Goal: Find specific page/section: Find specific page/section

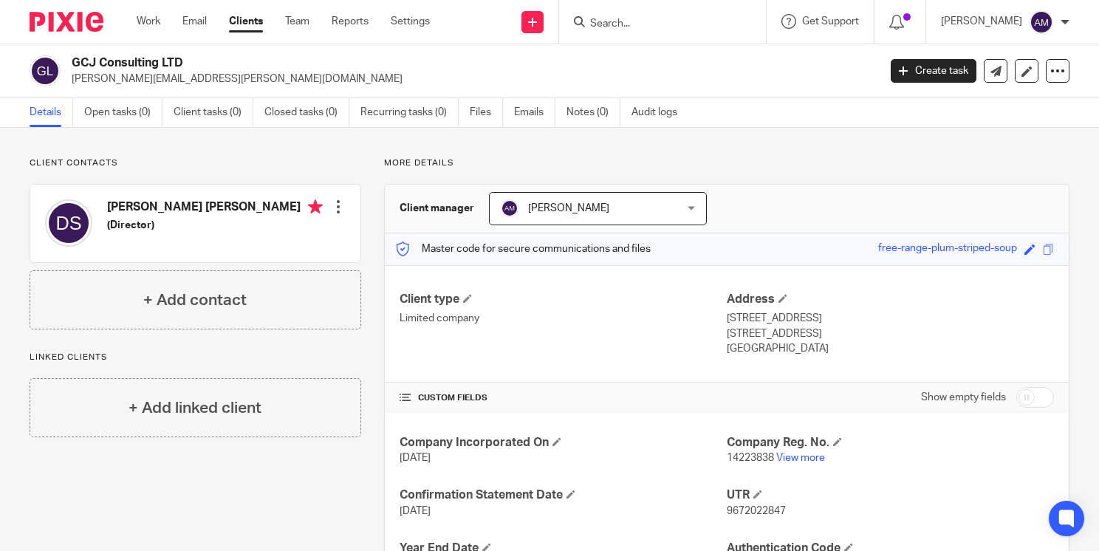
click at [697, 18] on input "Search" at bounding box center [655, 24] width 133 height 13
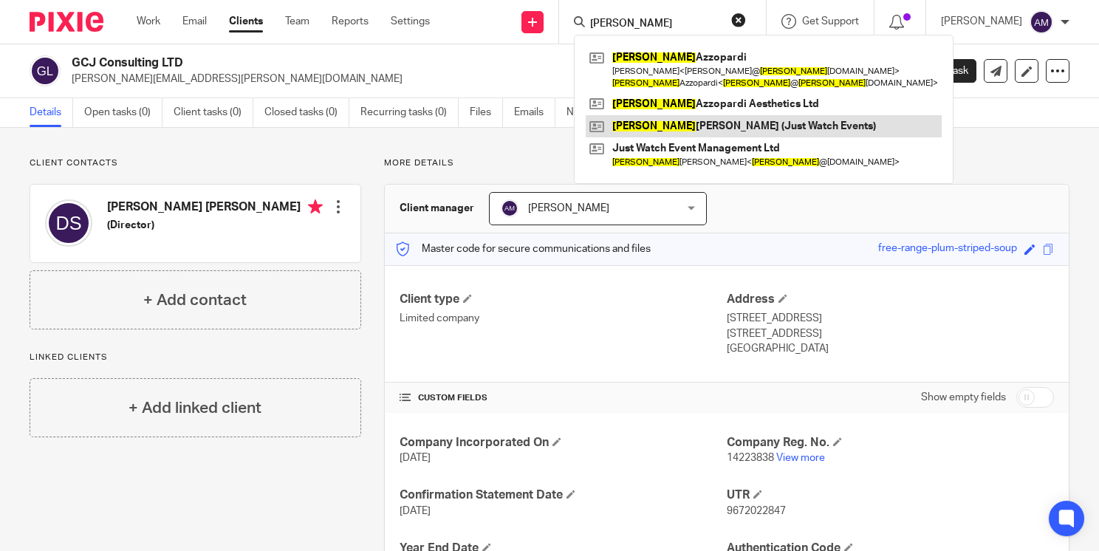
type input "amanda"
click at [674, 129] on link at bounding box center [764, 126] width 356 height 22
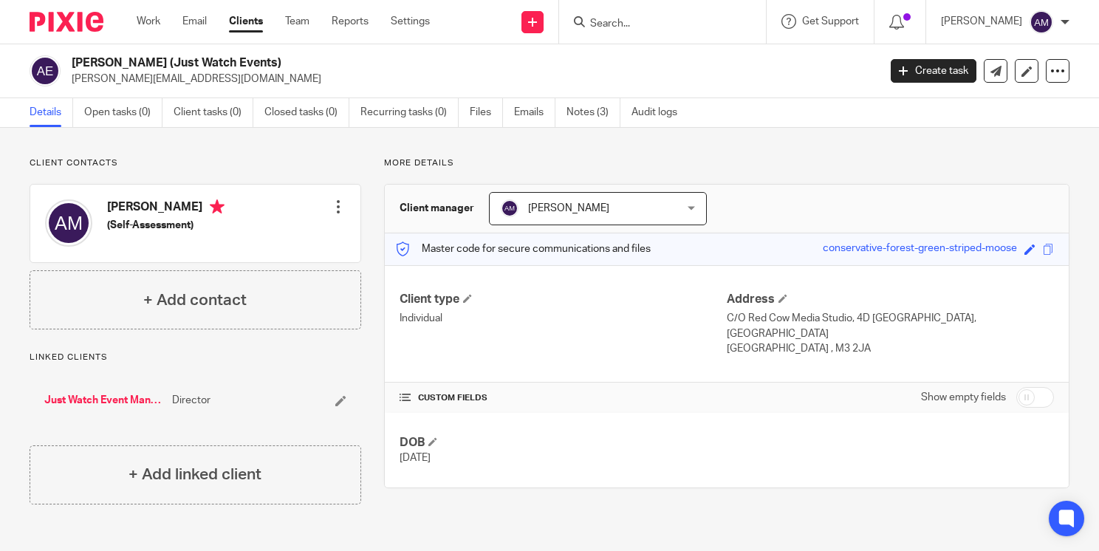
click at [124, 394] on link "Just Watch Event Management Ltd" at bounding box center [104, 400] width 120 height 15
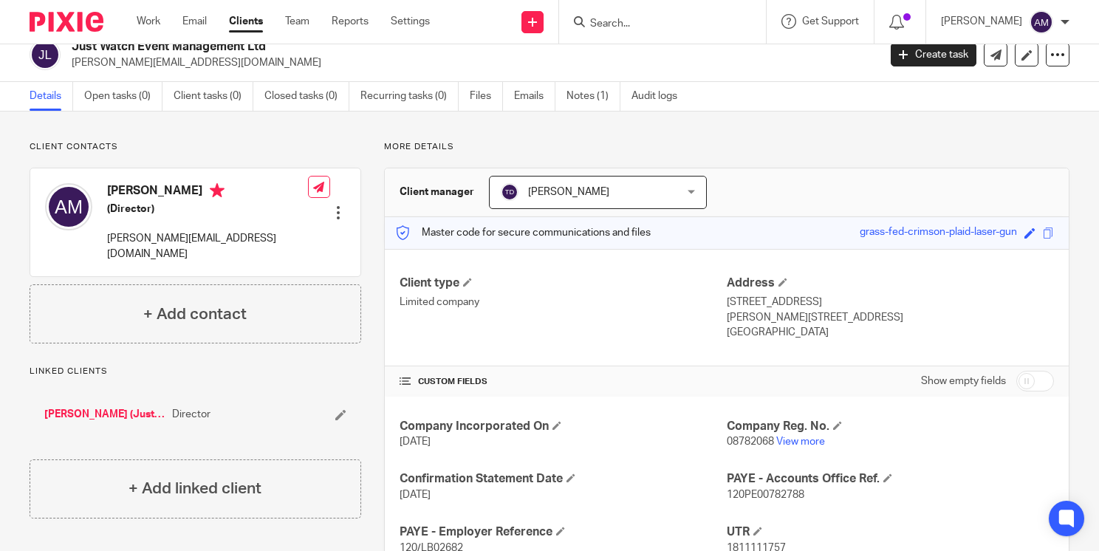
scroll to position [13, 0]
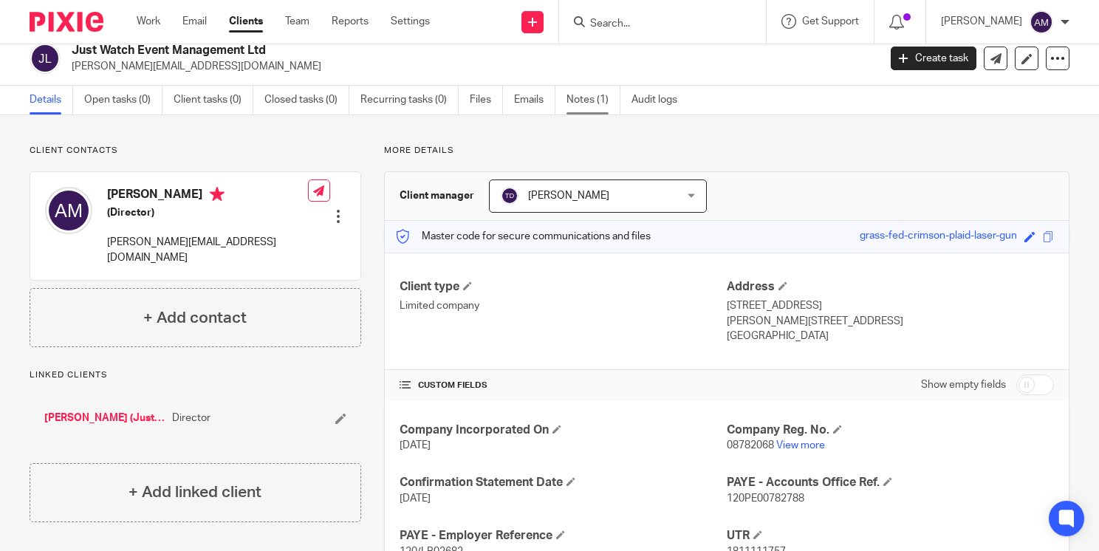
click at [585, 103] on link "Notes (1)" at bounding box center [594, 100] width 54 height 29
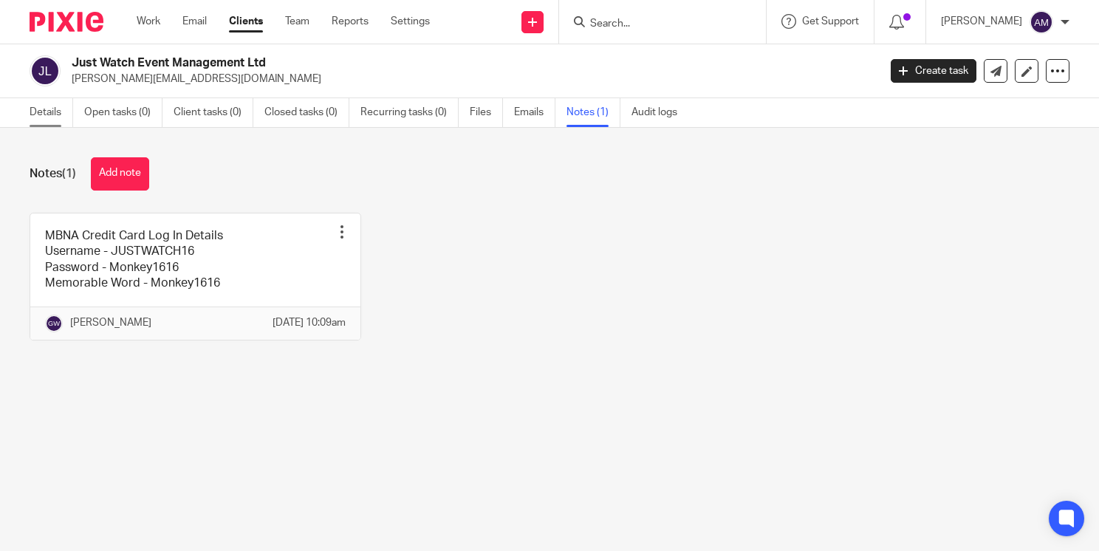
click at [41, 120] on link "Details" at bounding box center [52, 112] width 44 height 29
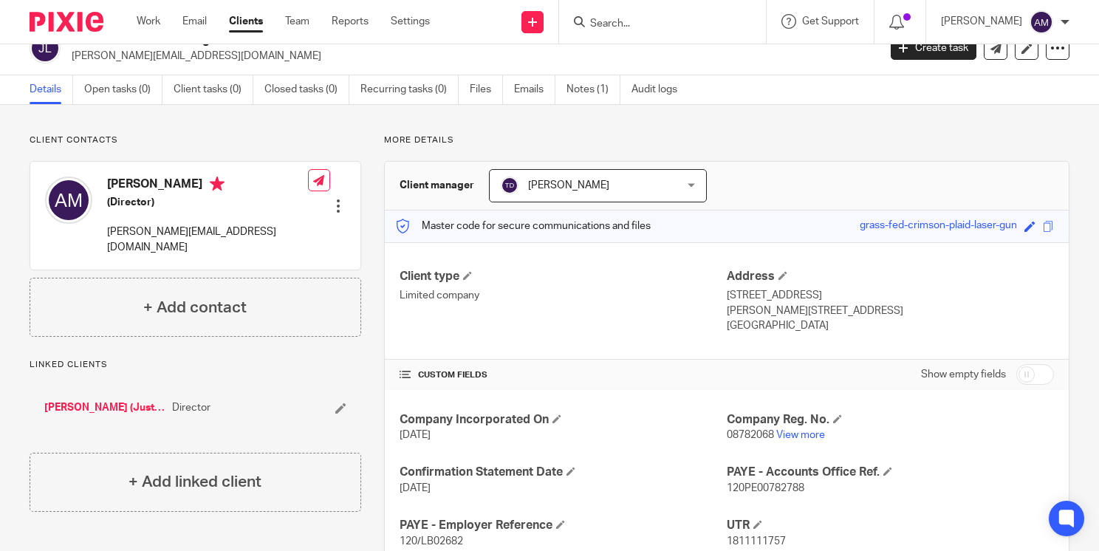
scroll to position [21, 0]
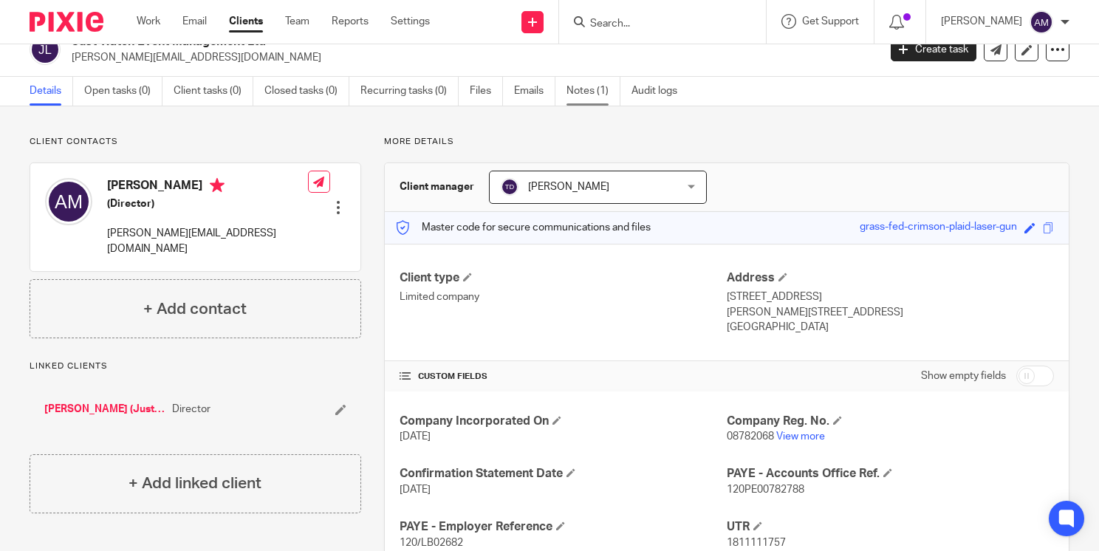
click at [580, 91] on link "Notes (1)" at bounding box center [594, 91] width 54 height 29
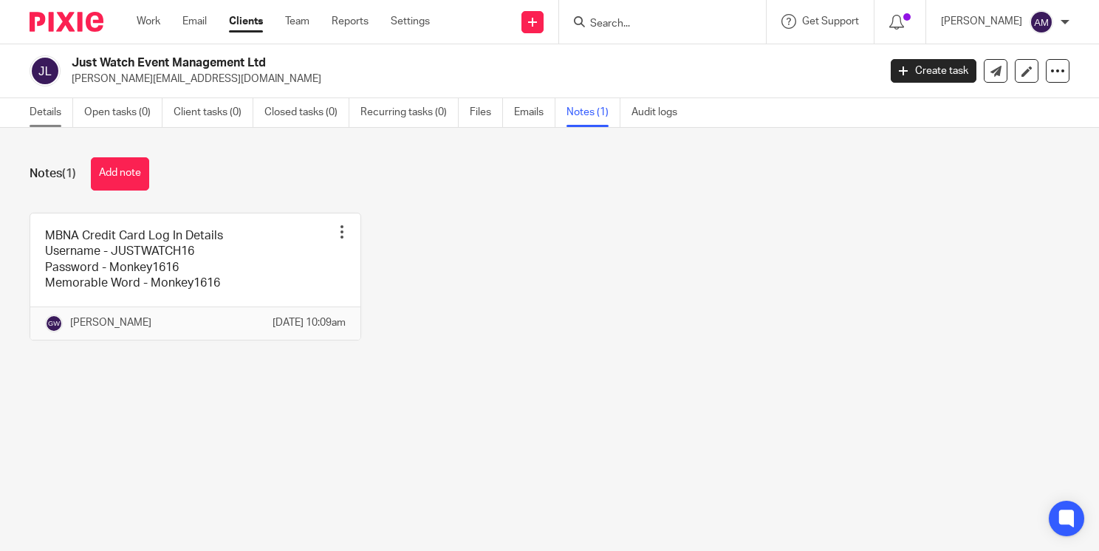
click at [41, 115] on link "Details" at bounding box center [52, 112] width 44 height 29
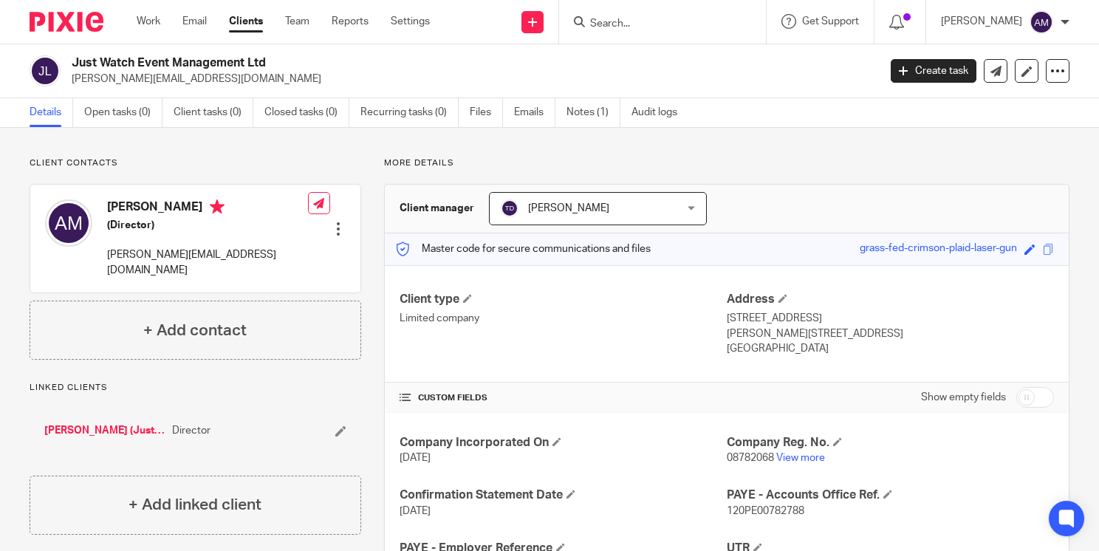
click at [103, 423] on link "[PERSON_NAME] (Just Watch Events)" at bounding box center [104, 430] width 120 height 15
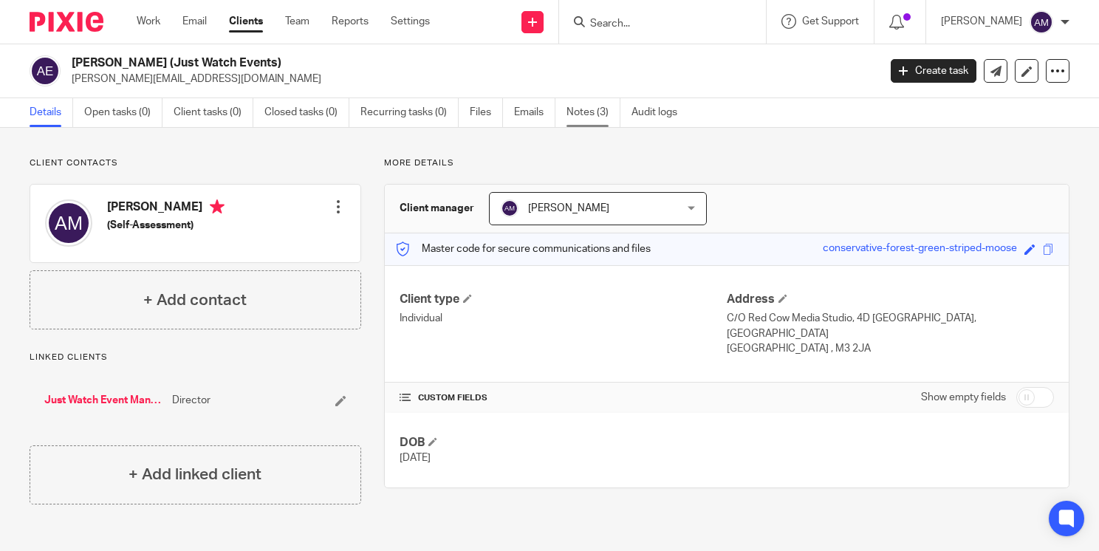
click at [587, 112] on link "Notes (3)" at bounding box center [594, 112] width 54 height 29
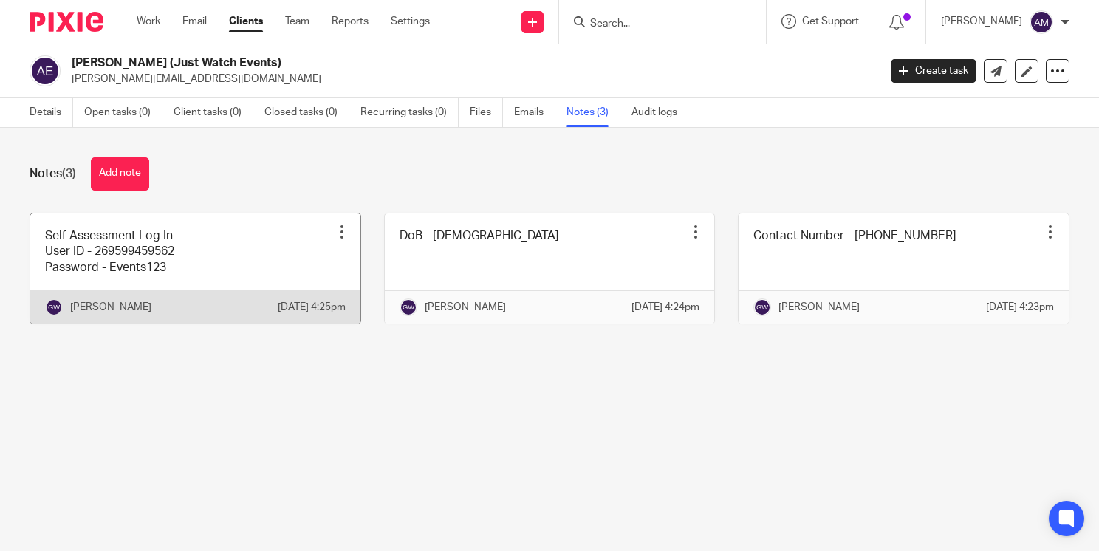
click at [335, 229] on div at bounding box center [342, 232] width 15 height 15
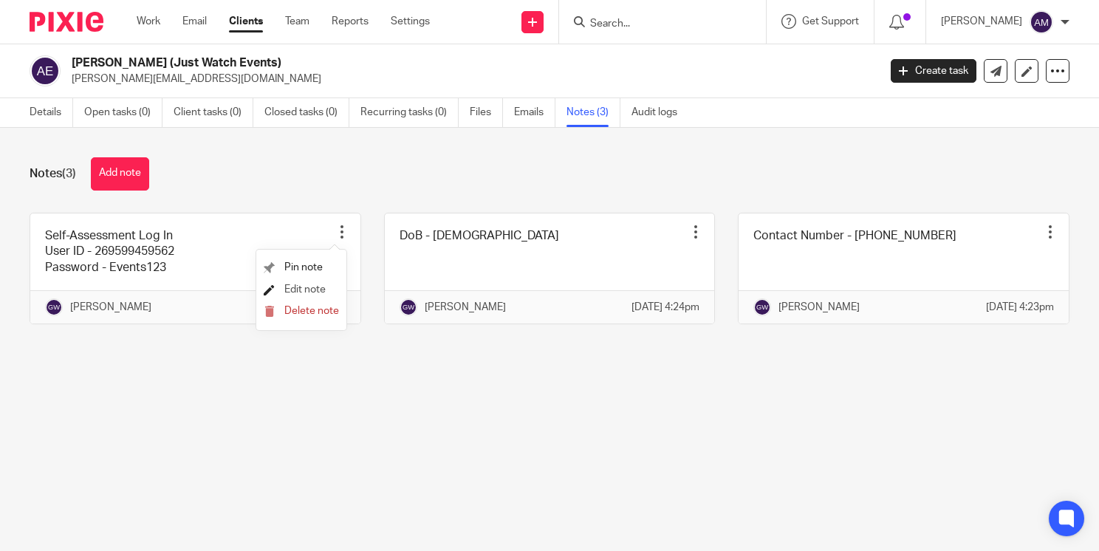
click at [315, 289] on span "Edit note" at bounding box center [304, 289] width 41 height 10
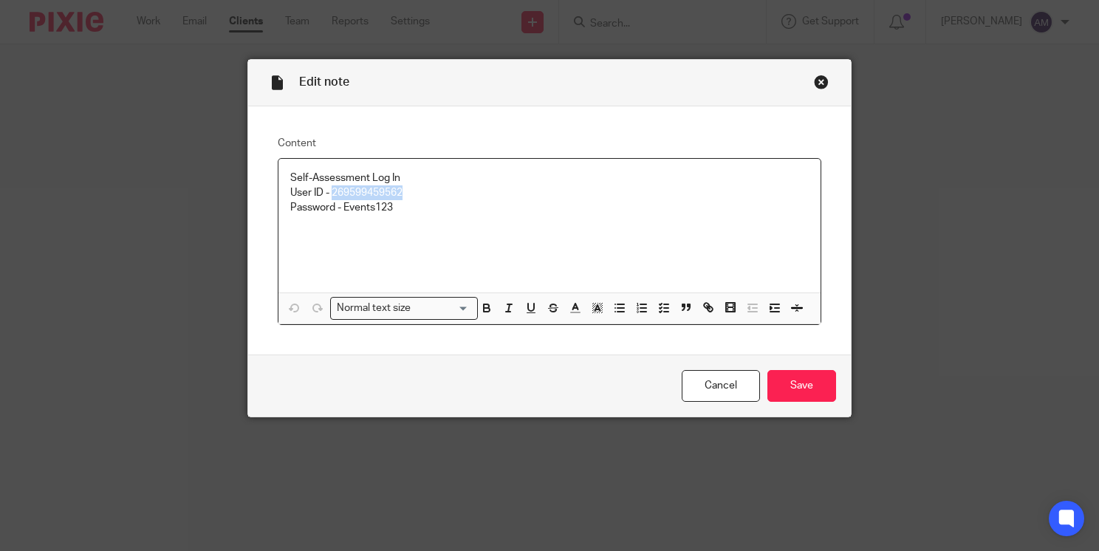
drag, startPoint x: 327, startPoint y: 191, endPoint x: 400, endPoint y: 196, distance: 72.6
click at [400, 196] on p "User ID - 269599459562" at bounding box center [549, 192] width 519 height 15
copy p "269599459562"
